Goal: Information Seeking & Learning: Learn about a topic

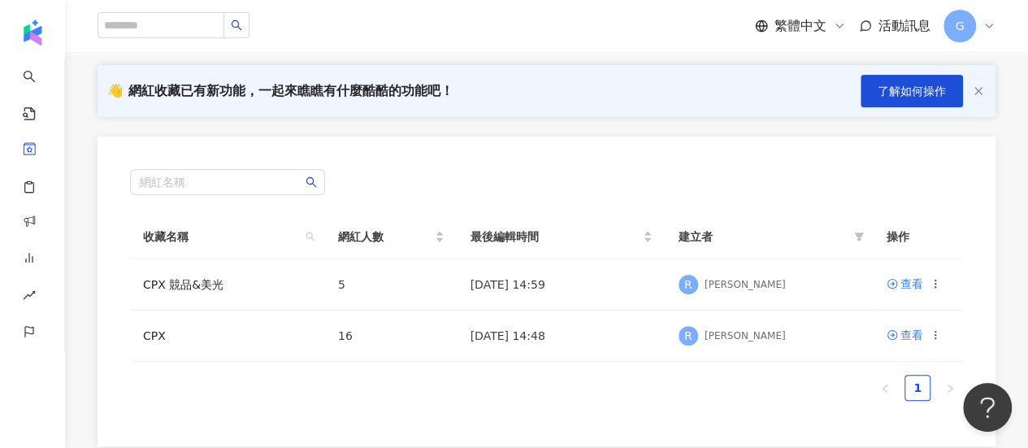
scroll to position [163, 0]
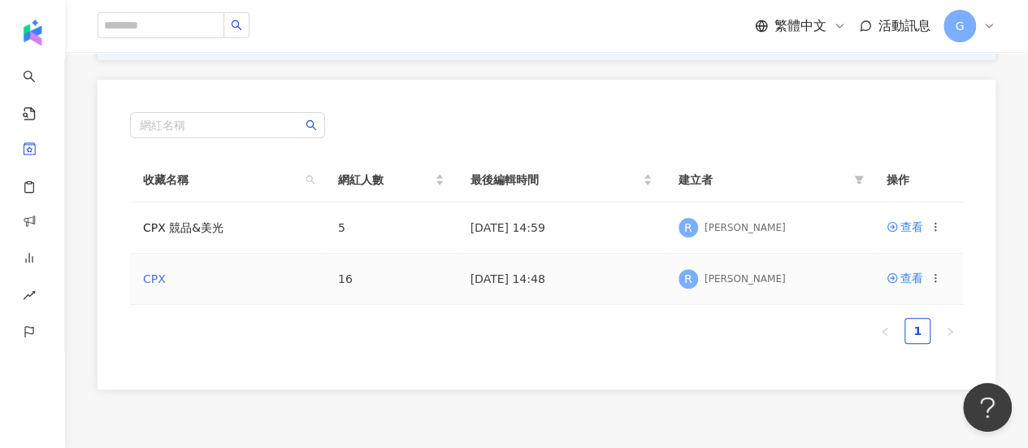
click at [158, 277] on link "CPX" at bounding box center [154, 278] width 23 height 13
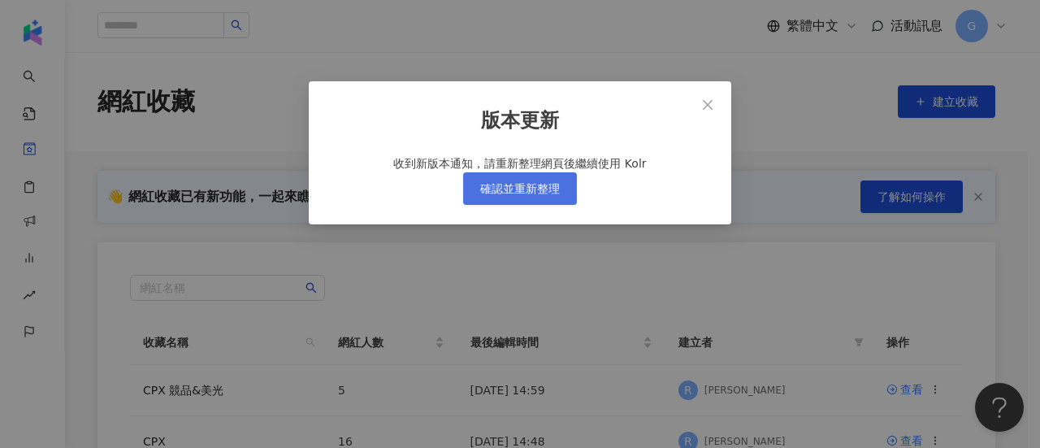
click at [545, 195] on span "確認並重新整理" at bounding box center [520, 188] width 80 height 13
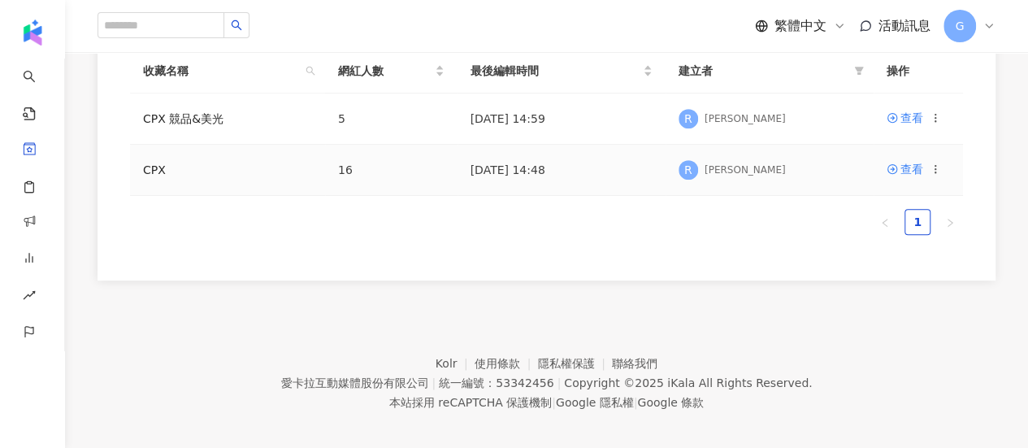
scroll to position [348, 0]
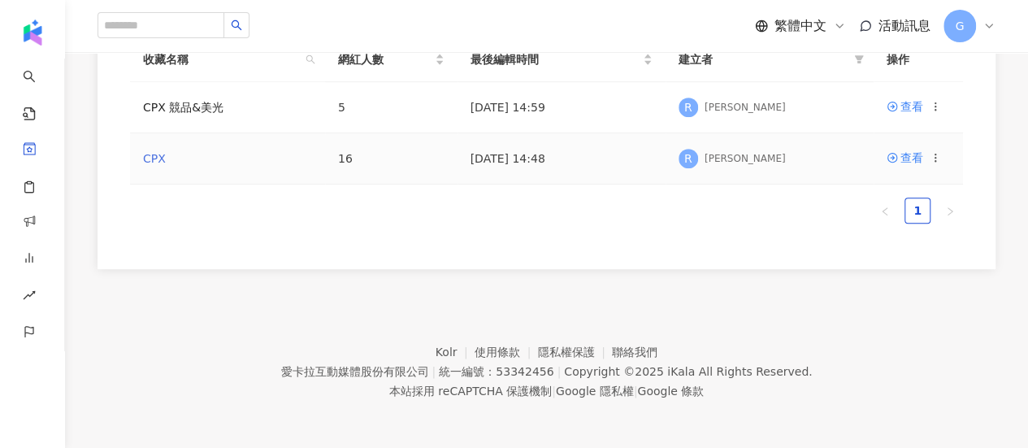
click at [154, 154] on link "CPX" at bounding box center [154, 158] width 23 height 13
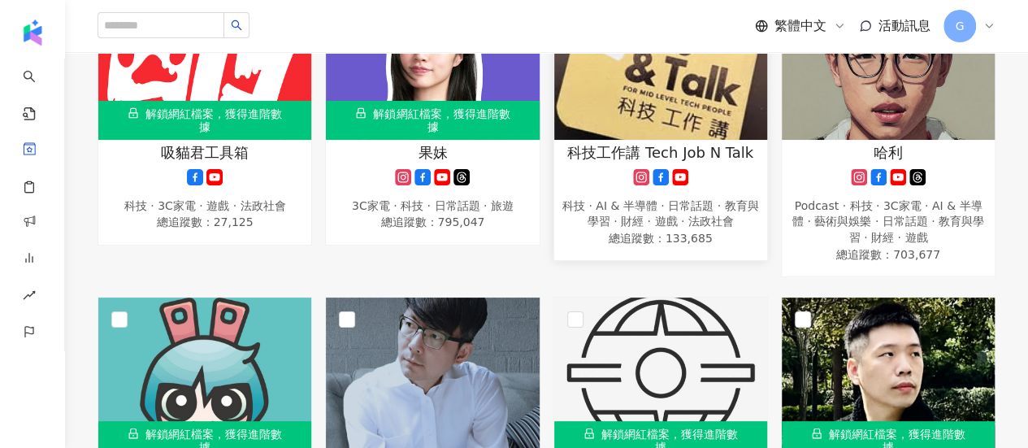
scroll to position [732, 0]
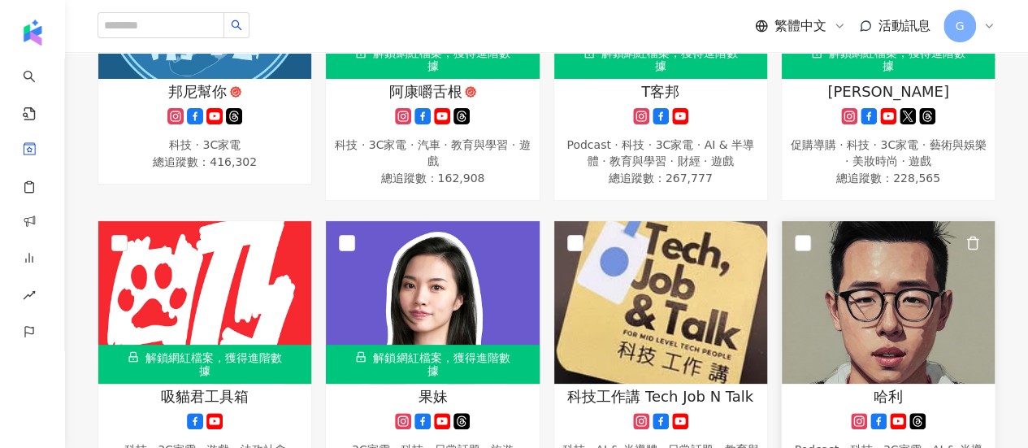
click at [860, 256] on img at bounding box center [888, 302] width 213 height 163
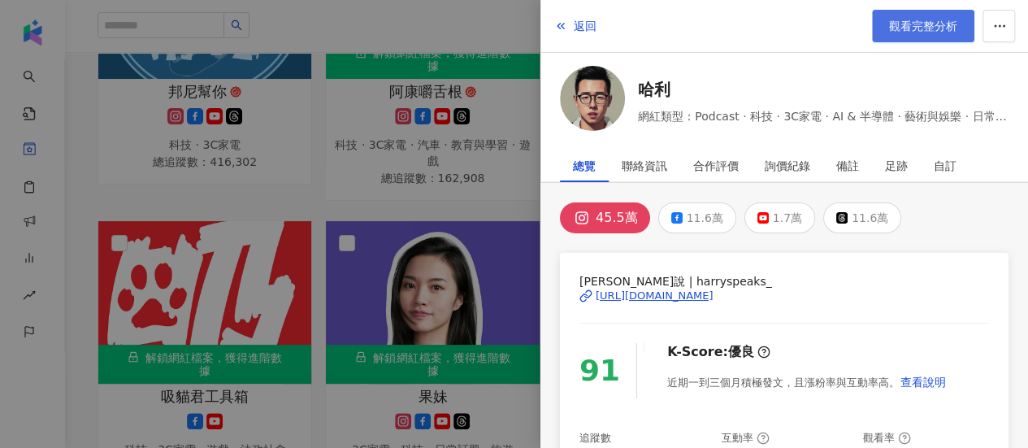
click at [901, 25] on span "觀看完整分析" at bounding box center [923, 26] width 68 height 13
click at [489, 126] on div at bounding box center [514, 224] width 1028 height 448
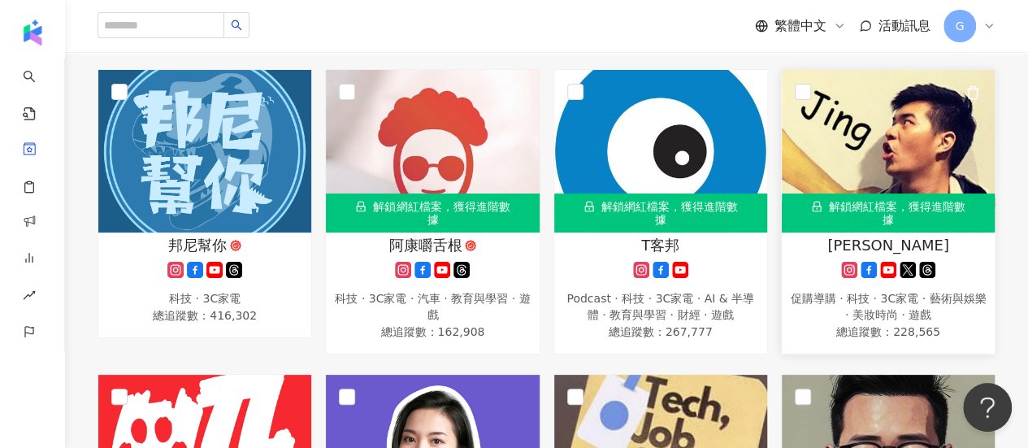
scroll to position [406, 0]
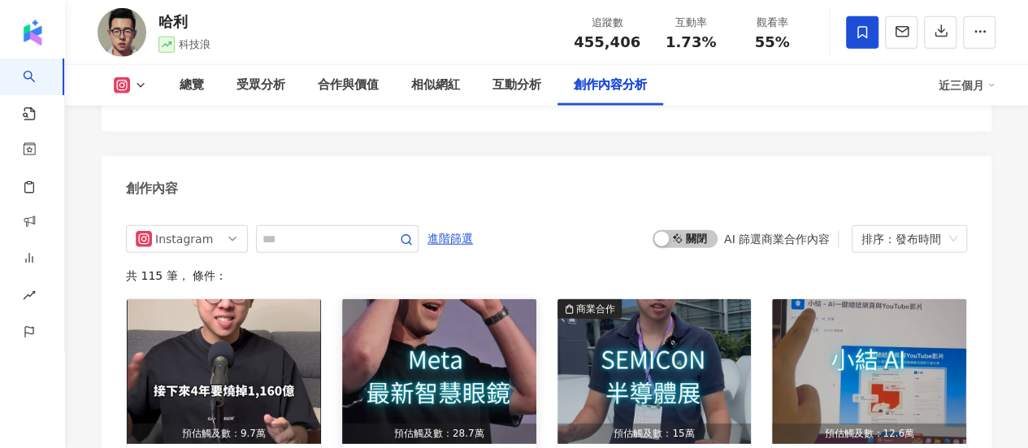
scroll to position [4877, 0]
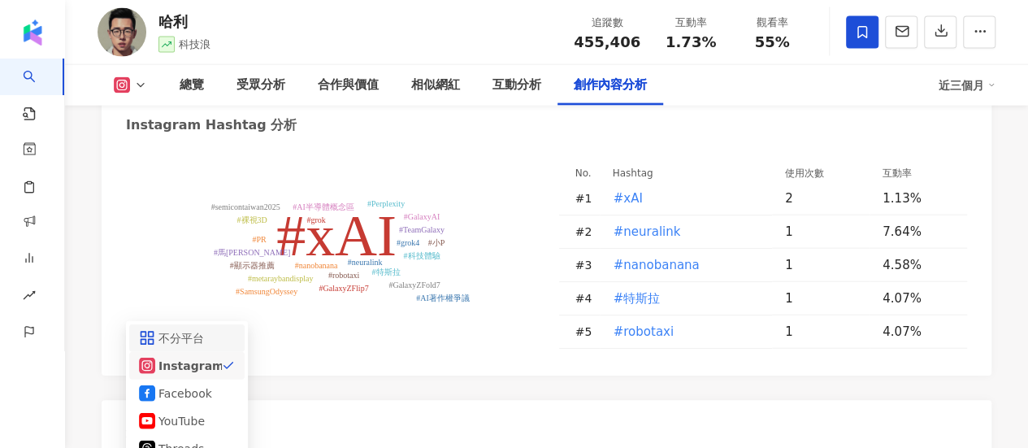
click at [211, 329] on div "不分平台" at bounding box center [185, 338] width 53 height 18
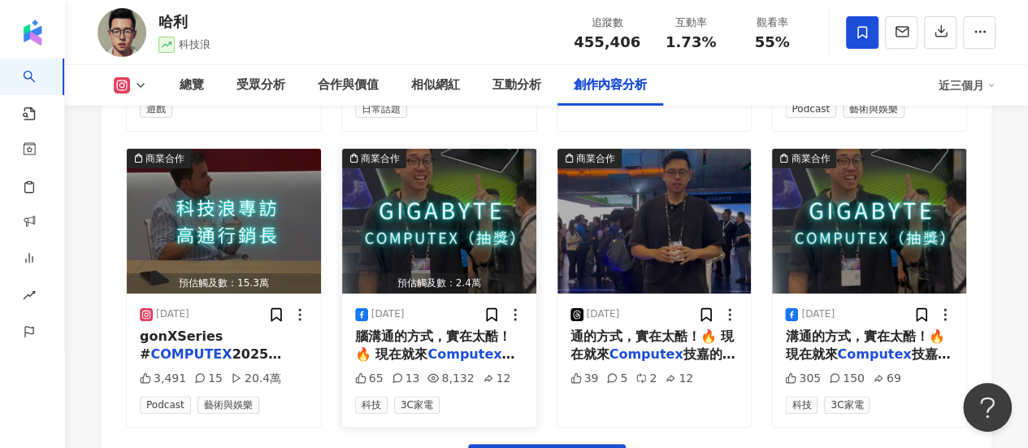
scroll to position [5932, 0]
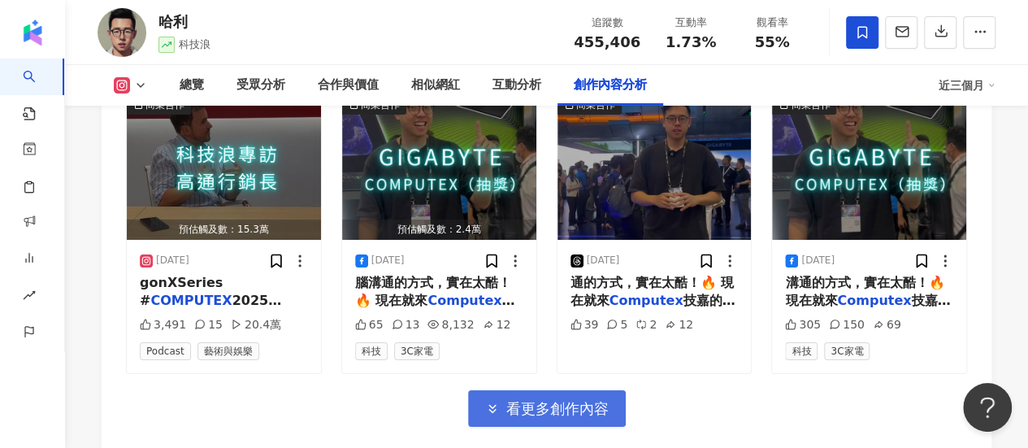
click at [553, 400] on span "看更多創作內容" at bounding box center [557, 409] width 102 height 18
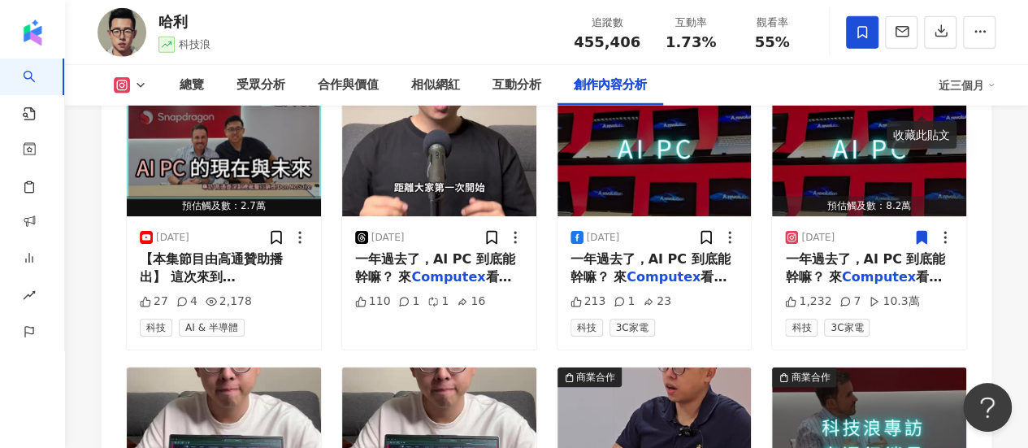
scroll to position [5508, 0]
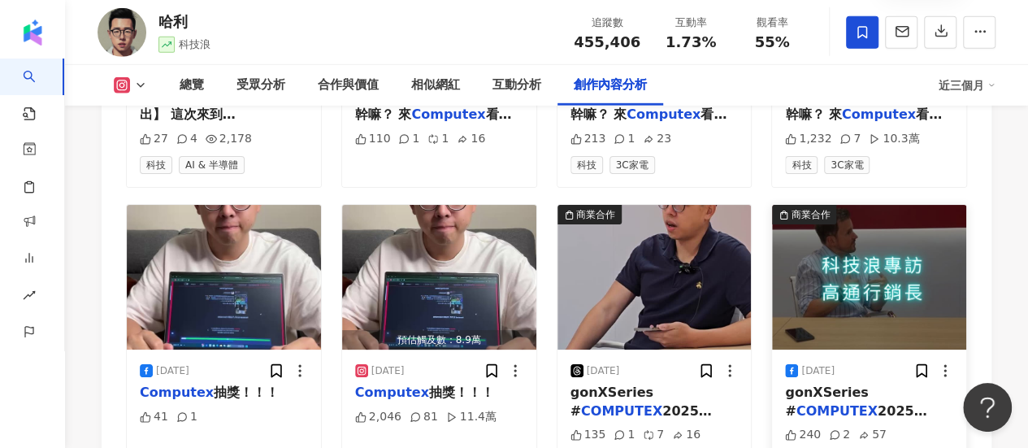
click at [831, 205] on img "button" at bounding box center [869, 277] width 194 height 145
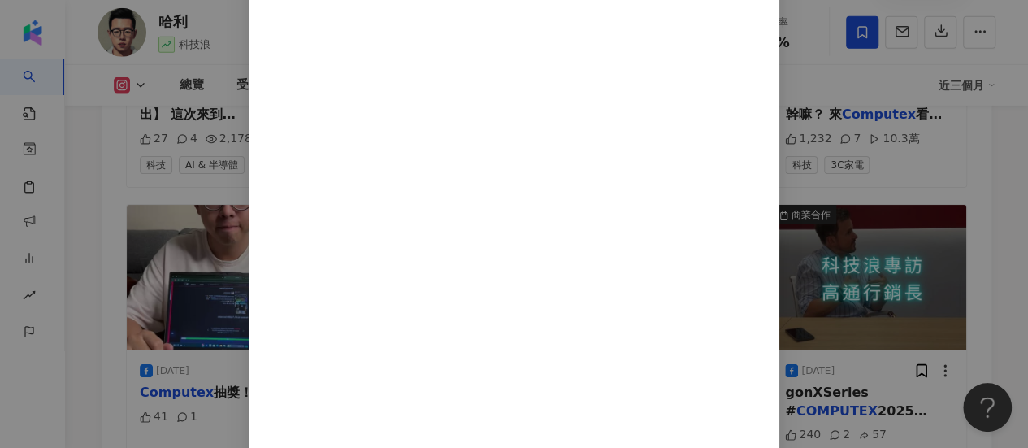
scroll to position [137, 0]
drag, startPoint x: 897, startPoint y: 277, endPoint x: 845, endPoint y: 257, distance: 55.9
click at [897, 277] on div "哈利 2025/5/23 「AI 將成為未來的新 UI！」 手機、筆電將因為 AI 代理人， 變得更聰明、更直覺、更省事✨ 科技浪這次竟然有幸專訪到高通行銷長…" at bounding box center [514, 224] width 1028 height 448
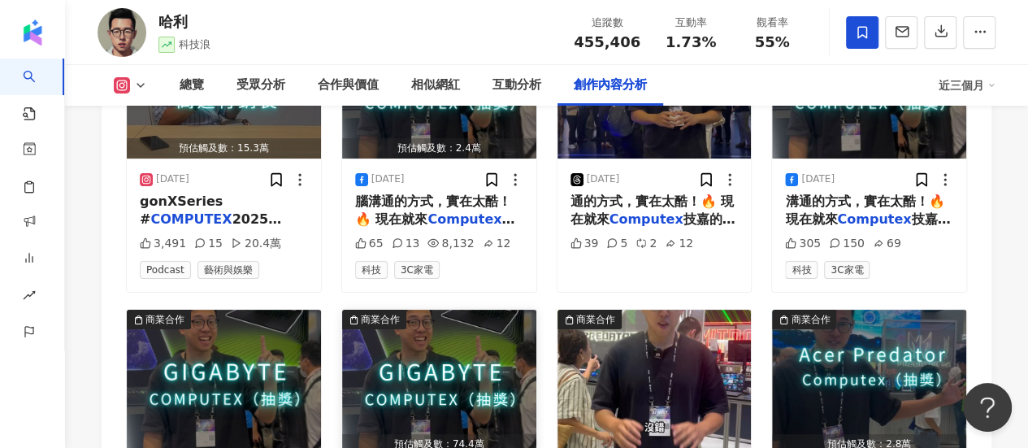
scroll to position [6158, 0]
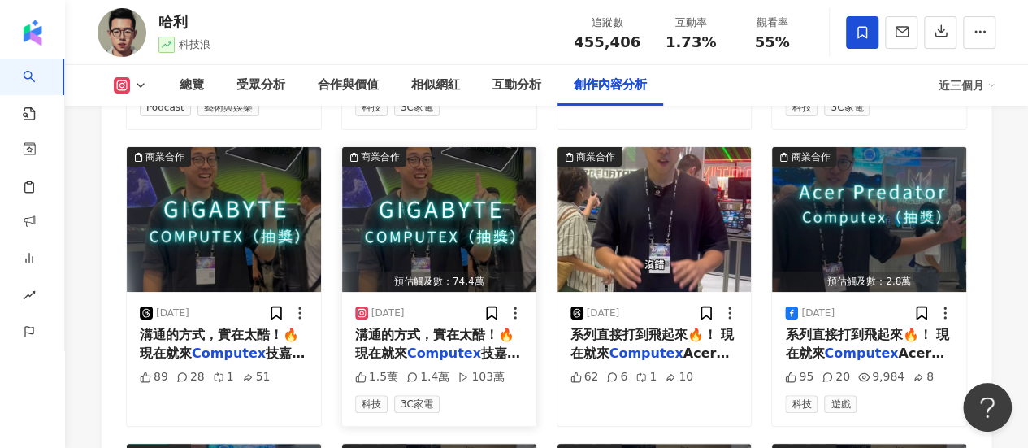
click at [437, 147] on img "button" at bounding box center [439, 219] width 194 height 145
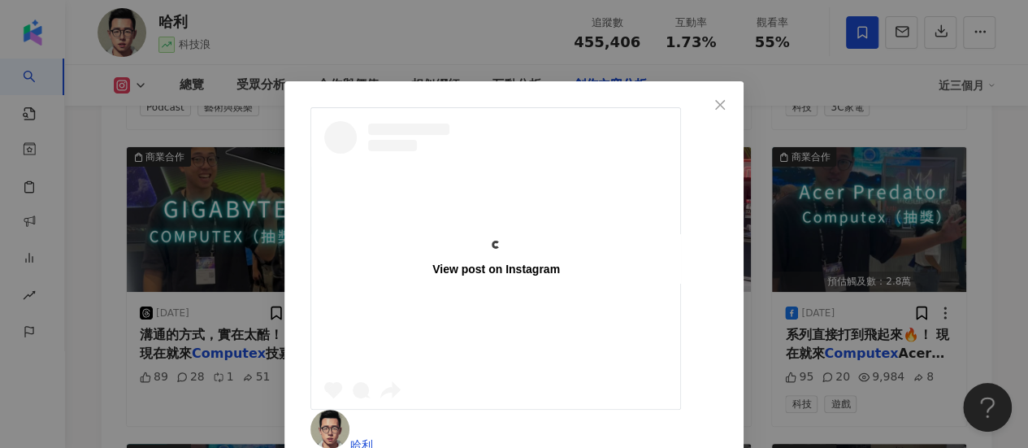
scroll to position [231, 0]
drag, startPoint x: 911, startPoint y: 271, endPoint x: 875, endPoint y: 259, distance: 38.3
click at [910, 271] on div "View post on Instagram 哈利 2025/5/22 Project G-Assist 讓你重新定義和電腦溝通的方式，實在太酷！🔥 現在就來…" at bounding box center [514, 224] width 1028 height 448
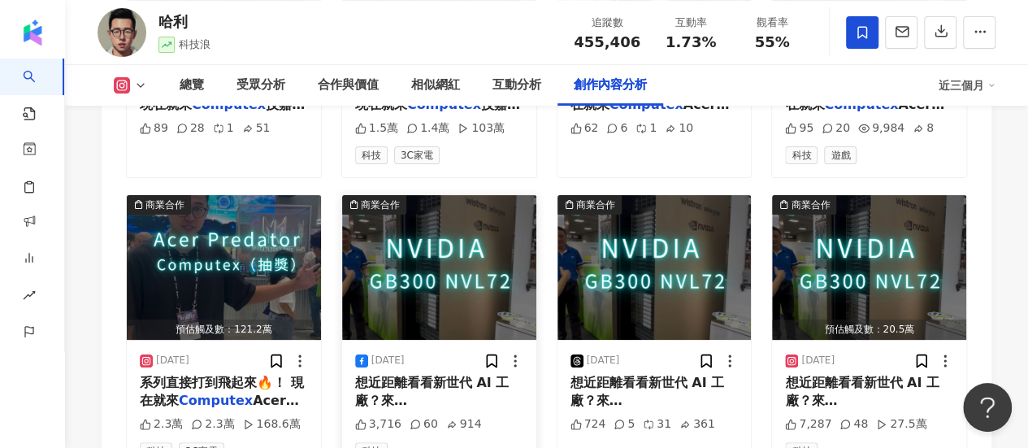
scroll to position [6321, 0]
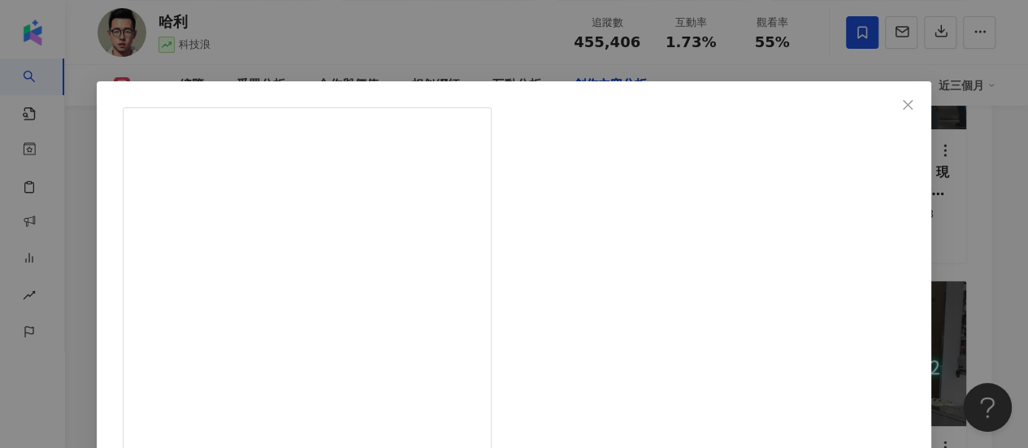
scroll to position [81, 0]
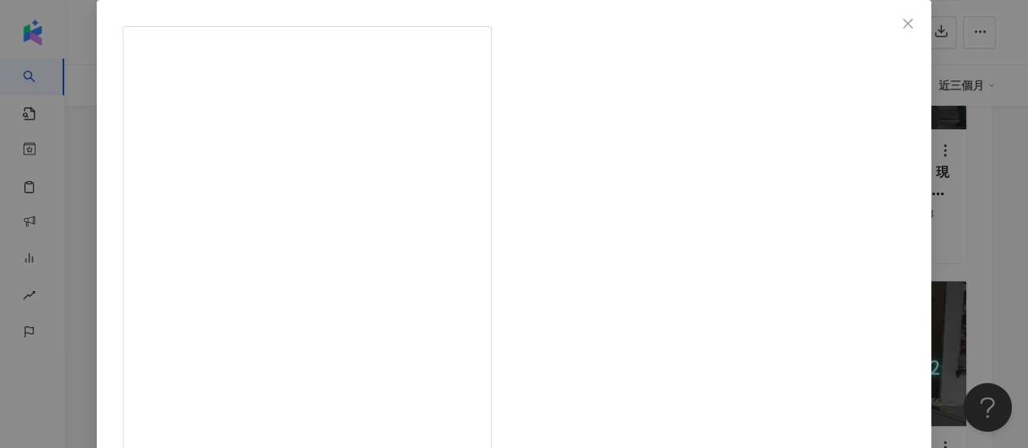
click at [901, 192] on div "哈利 2025/5/21 🚀AI 的大腦就在眼前！ NVIDIA GB300 NVL72 整櫃式超級電腦，塞進 72 顆 Blackwell Ultra GP…" at bounding box center [514, 224] width 1028 height 448
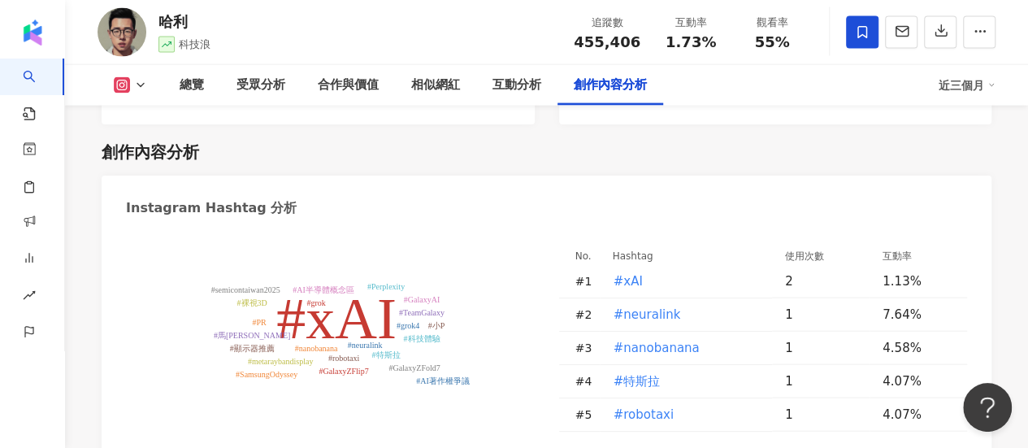
scroll to position [4939, 0]
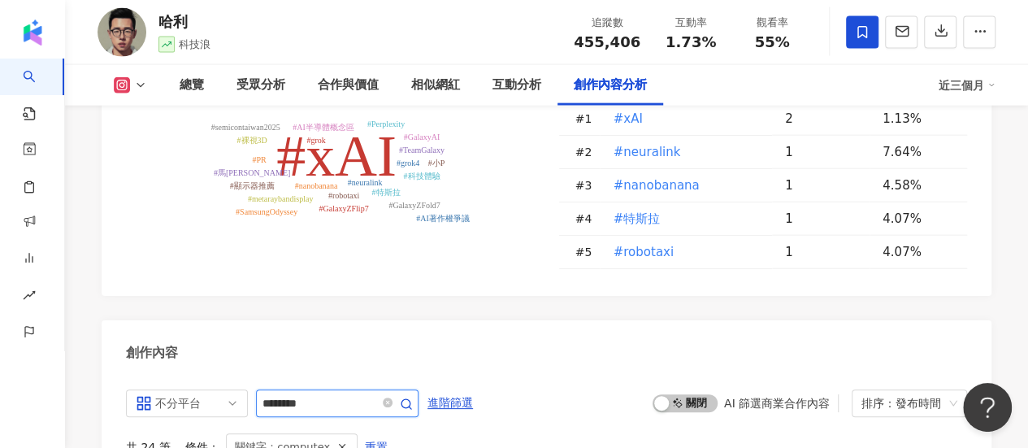
drag, startPoint x: 327, startPoint y: 266, endPoint x: 124, endPoint y: 280, distance: 203.7
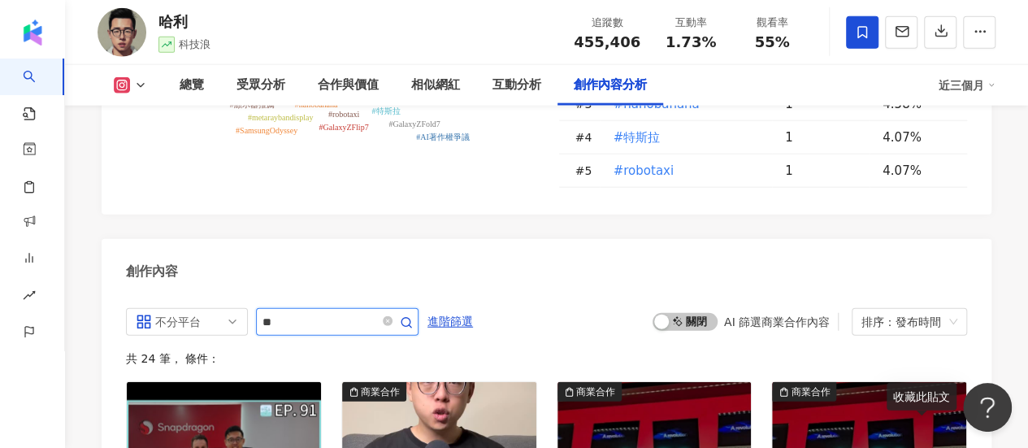
type input "*"
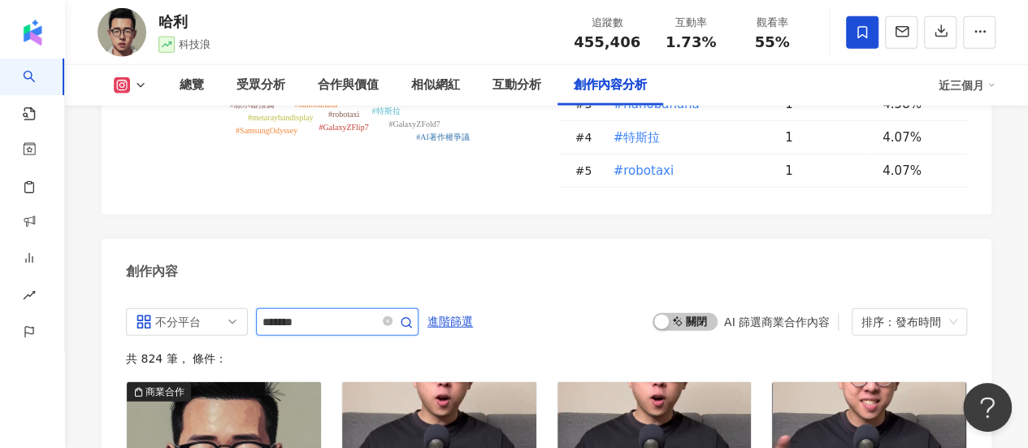
type input "*******"
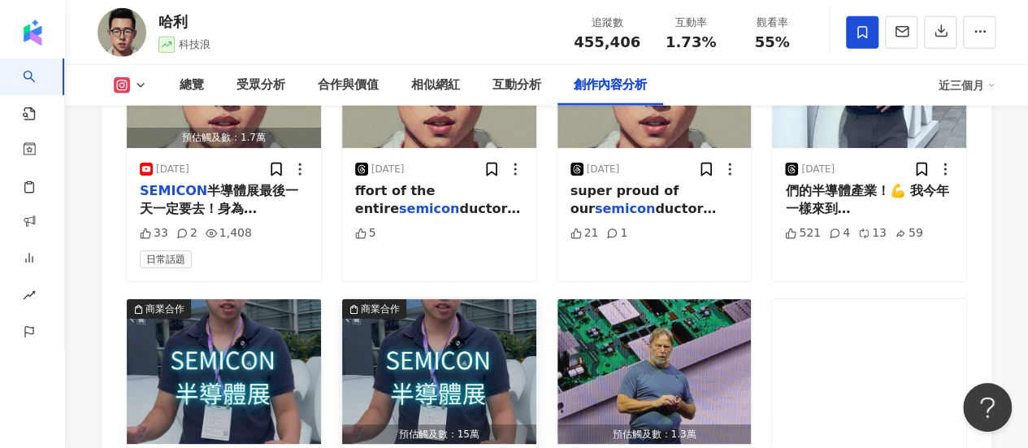
scroll to position [5508, 0]
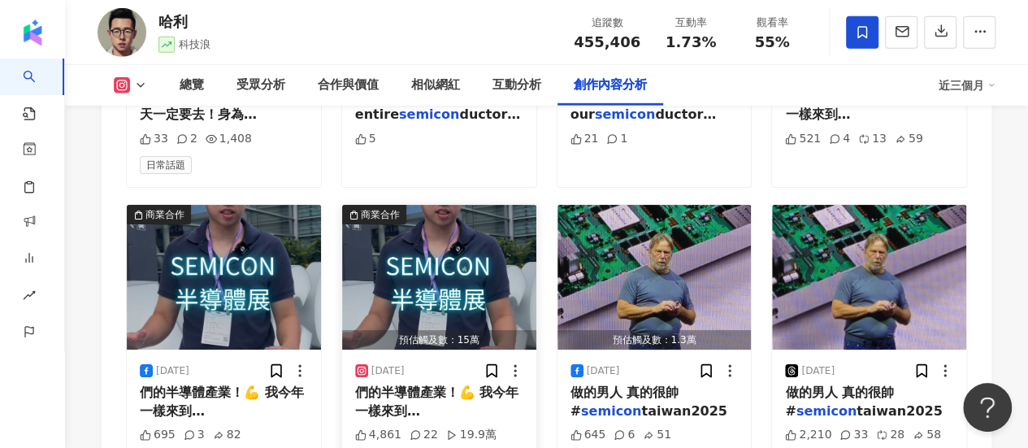
click at [423, 421] on mark "SEMICON" at bounding box center [388, 428] width 67 height 15
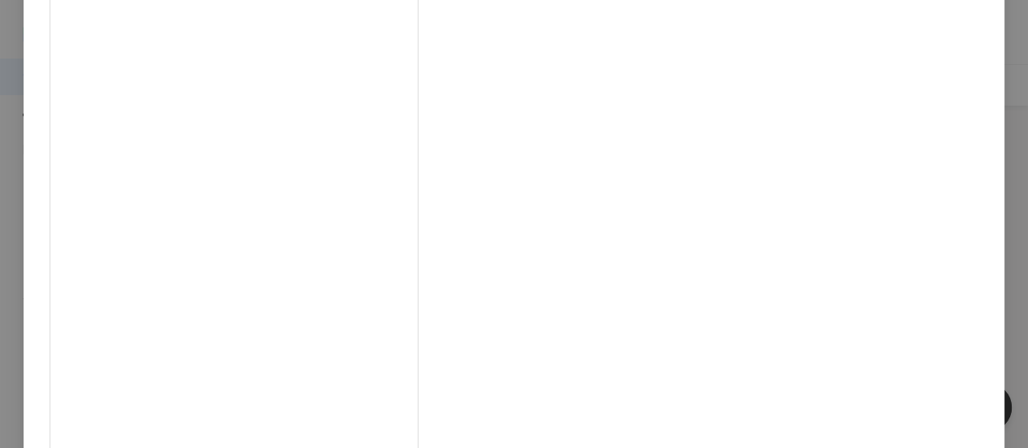
scroll to position [0, 0]
click at [933, 54] on div "哈利 2025/9/11 4,861 22 19.9萬 查看原始貼文" at bounding box center [514, 224] width 1028 height 448
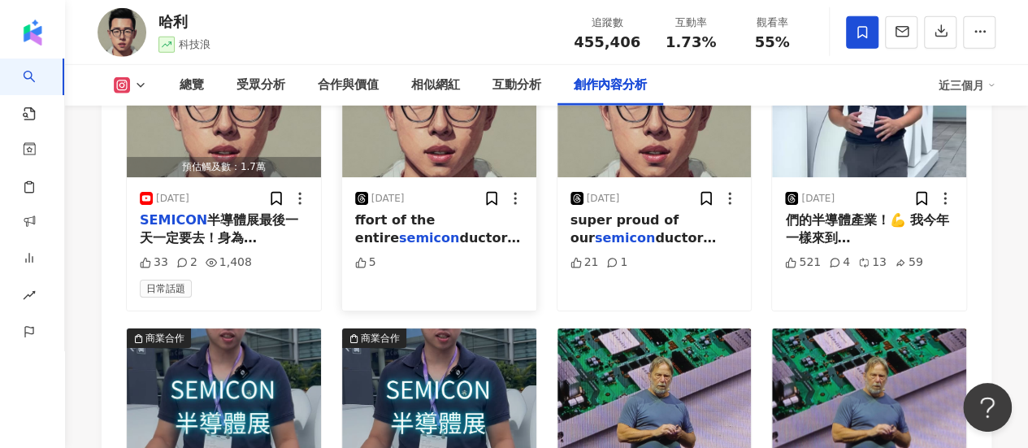
scroll to position [5427, 0]
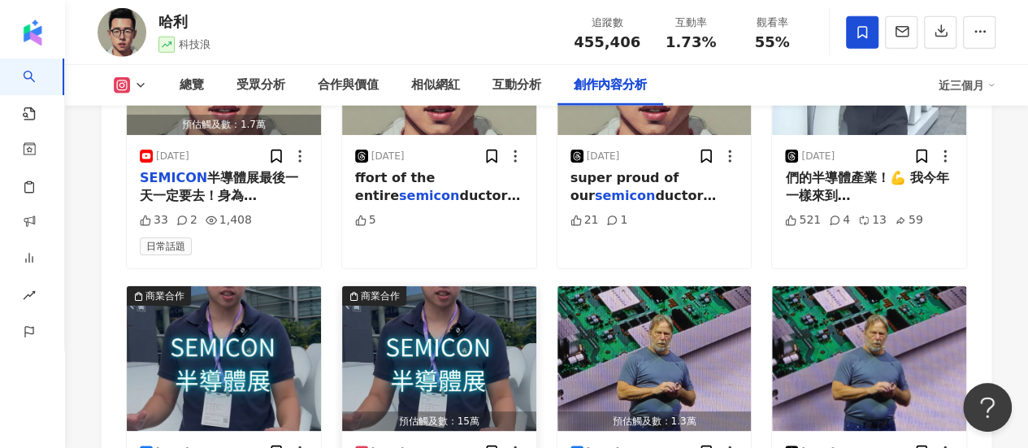
click at [519, 444] on icon at bounding box center [515, 452] width 16 height 16
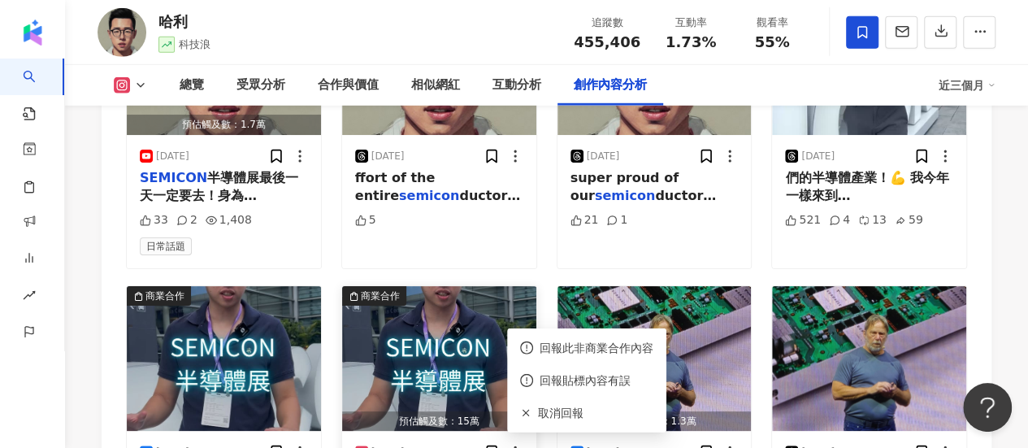
click at [471, 286] on img "button" at bounding box center [439, 358] width 194 height 145
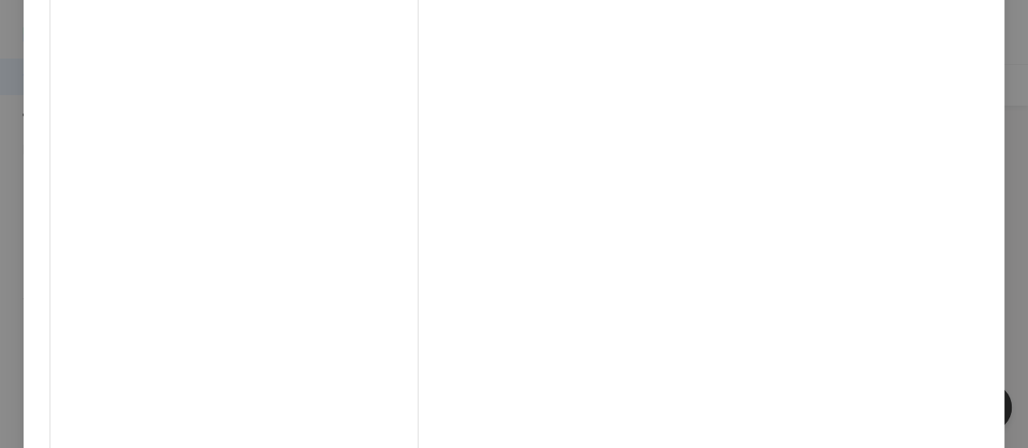
scroll to position [281, 0]
